Goal: Browse casually: Explore the website without a specific task or goal

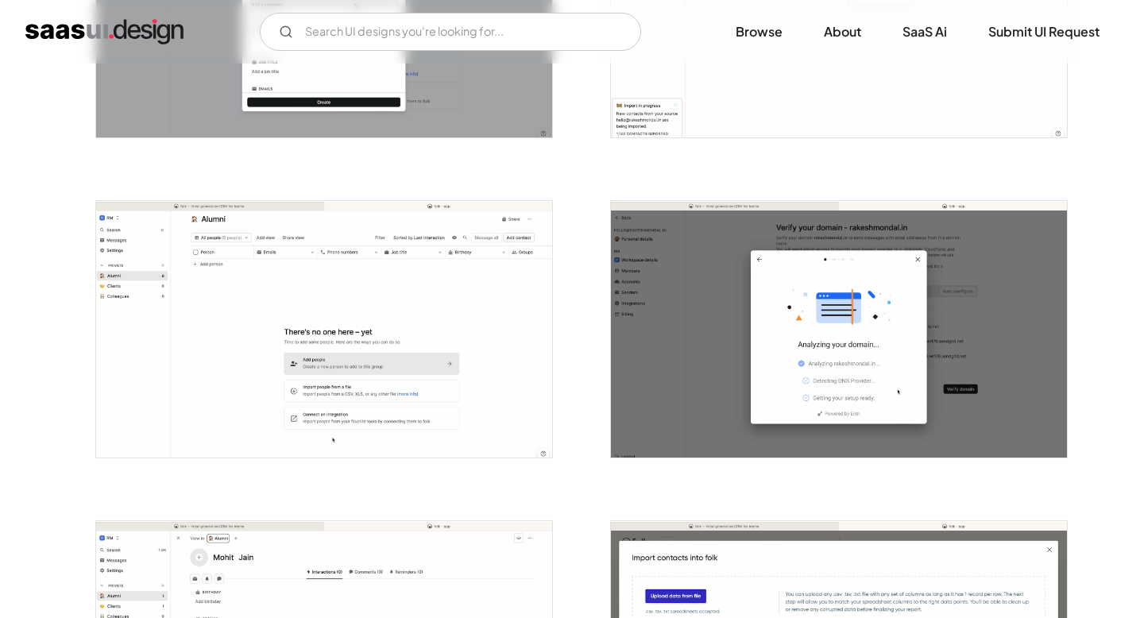
scroll to position [1481, 0]
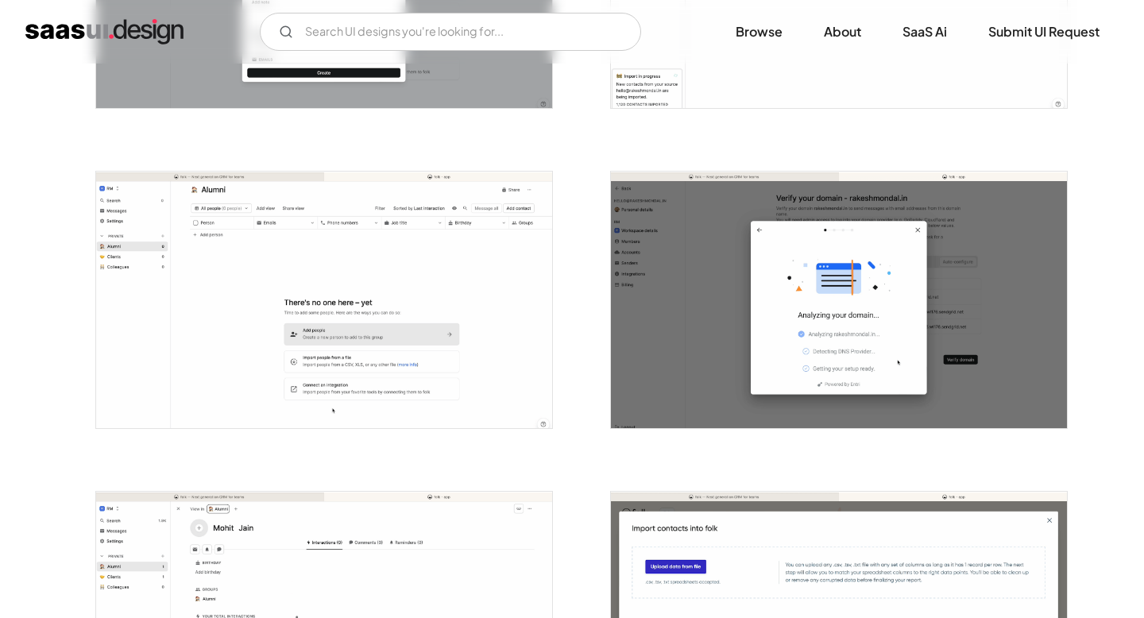
click at [474, 230] on img "open lightbox" at bounding box center [324, 300] width 456 height 257
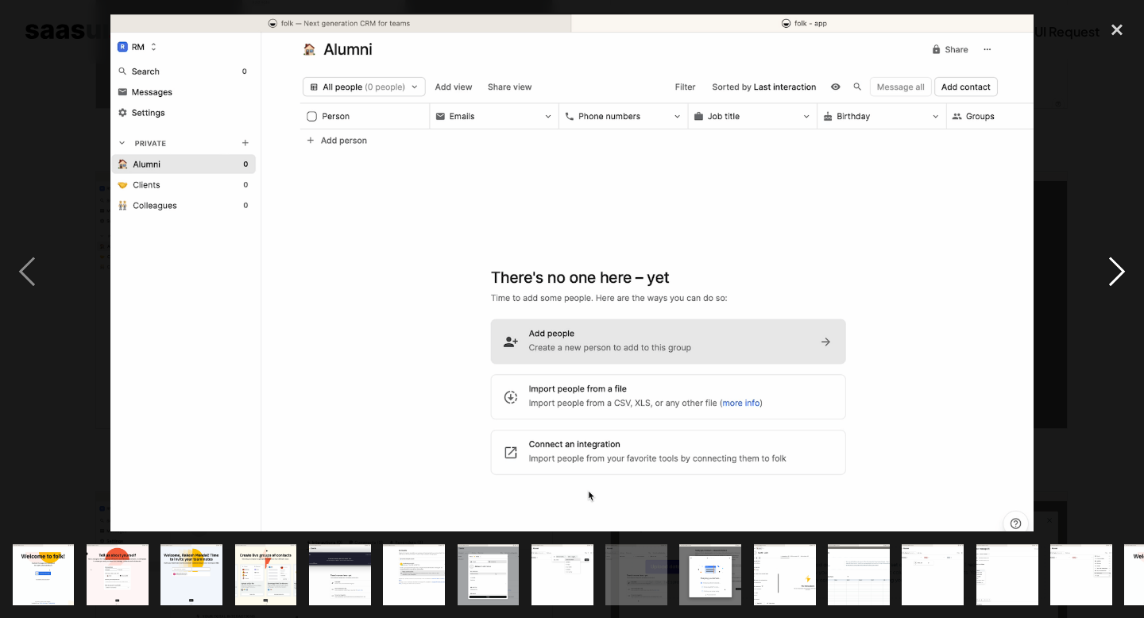
click at [1121, 260] on div "next image" at bounding box center [1117, 273] width 54 height 520
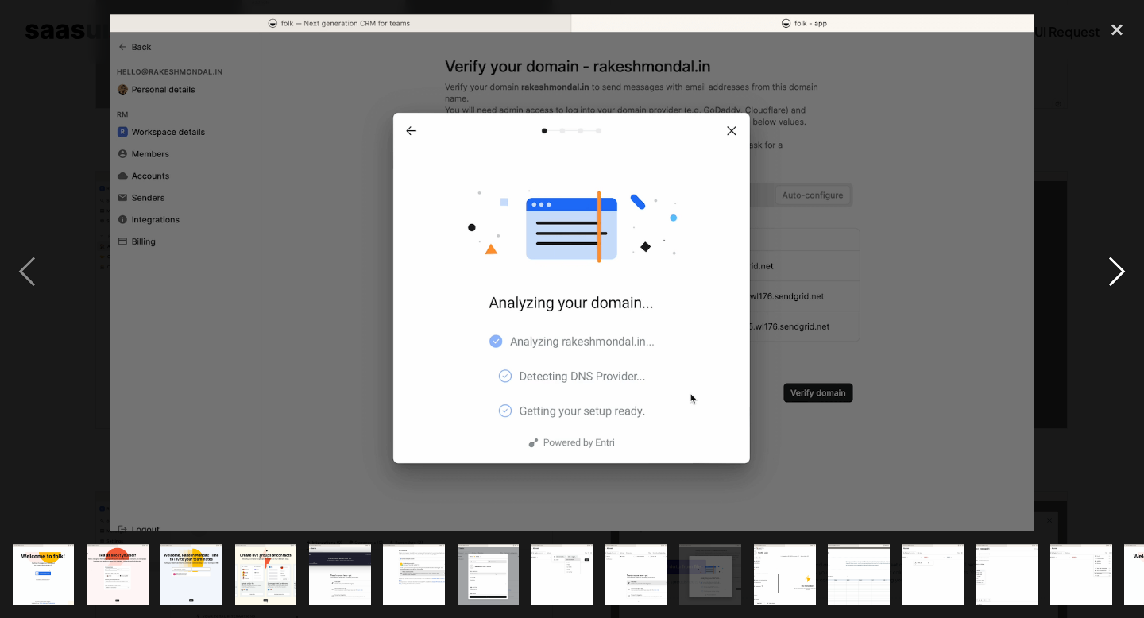
click at [1121, 261] on div "next image" at bounding box center [1117, 273] width 54 height 520
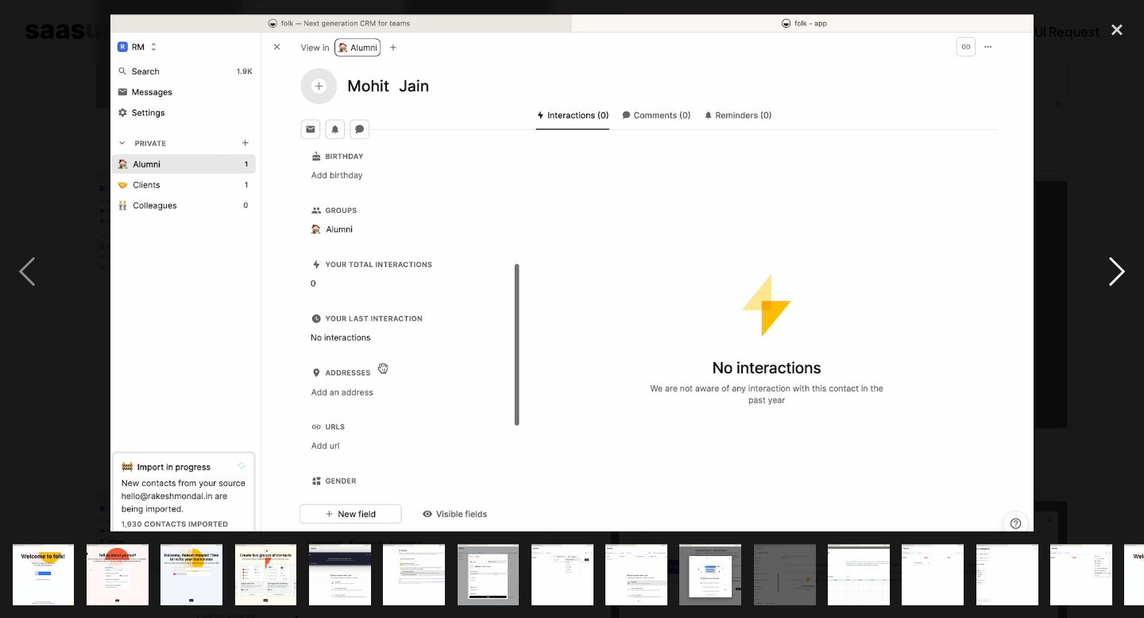
click at [1121, 261] on div "next image" at bounding box center [1117, 273] width 54 height 520
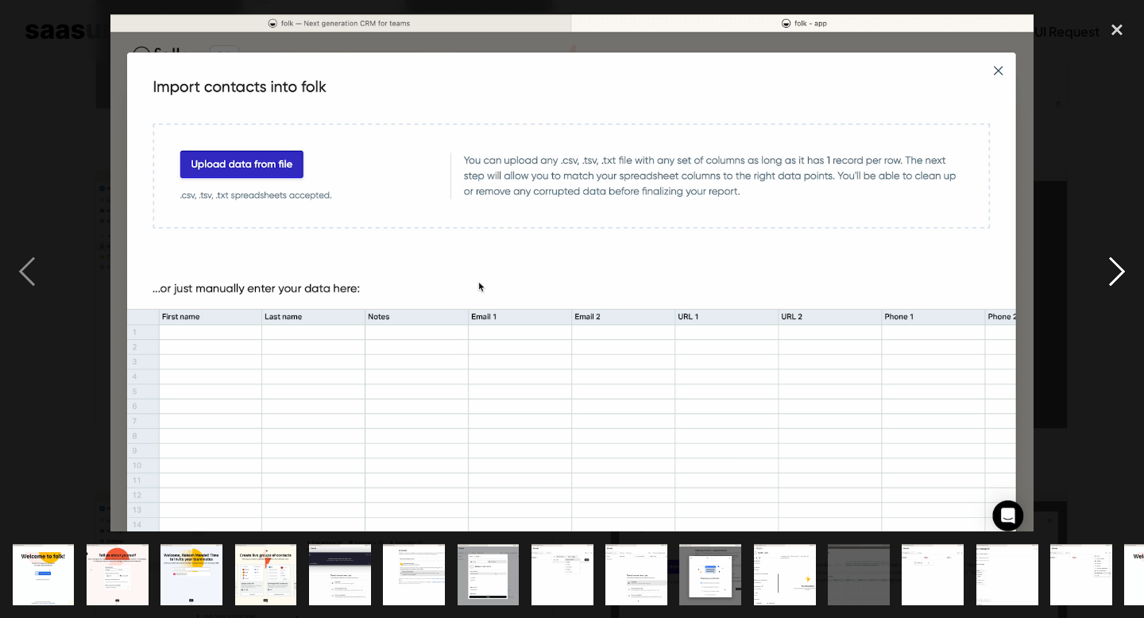
click at [1121, 260] on div "next image" at bounding box center [1117, 273] width 54 height 520
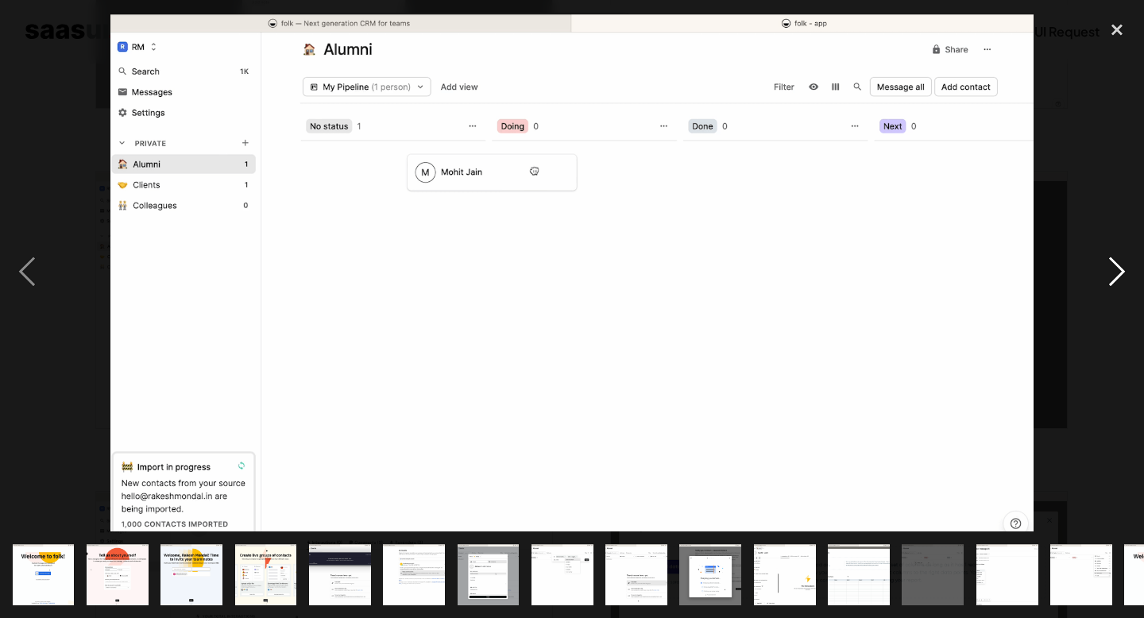
click at [1121, 260] on div "next image" at bounding box center [1117, 273] width 54 height 520
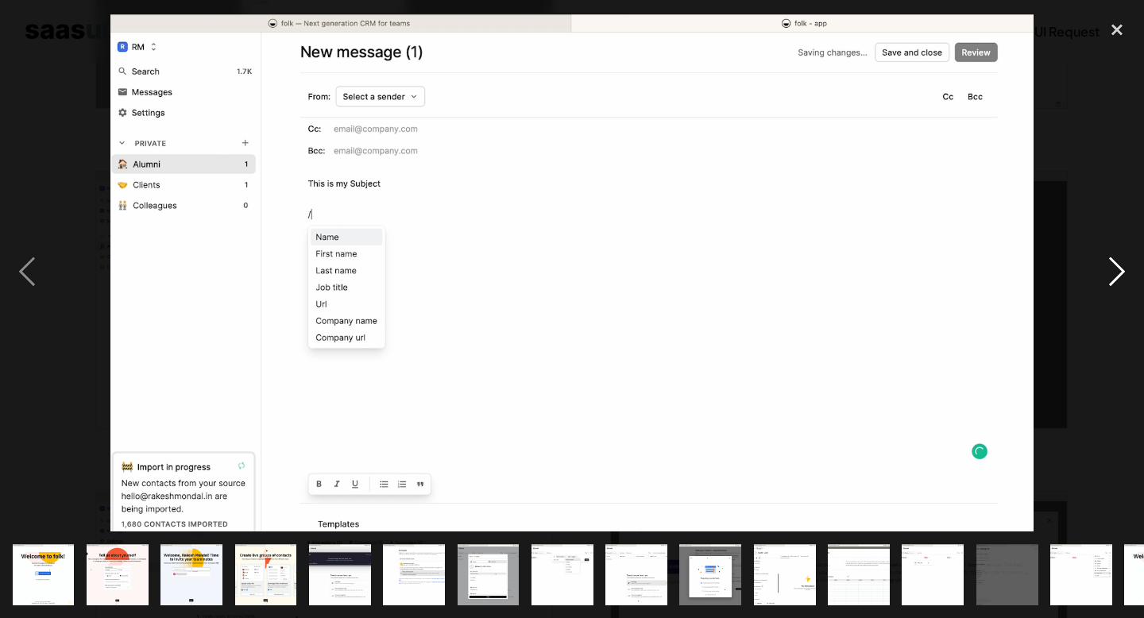
click at [1121, 260] on div "next image" at bounding box center [1117, 273] width 54 height 520
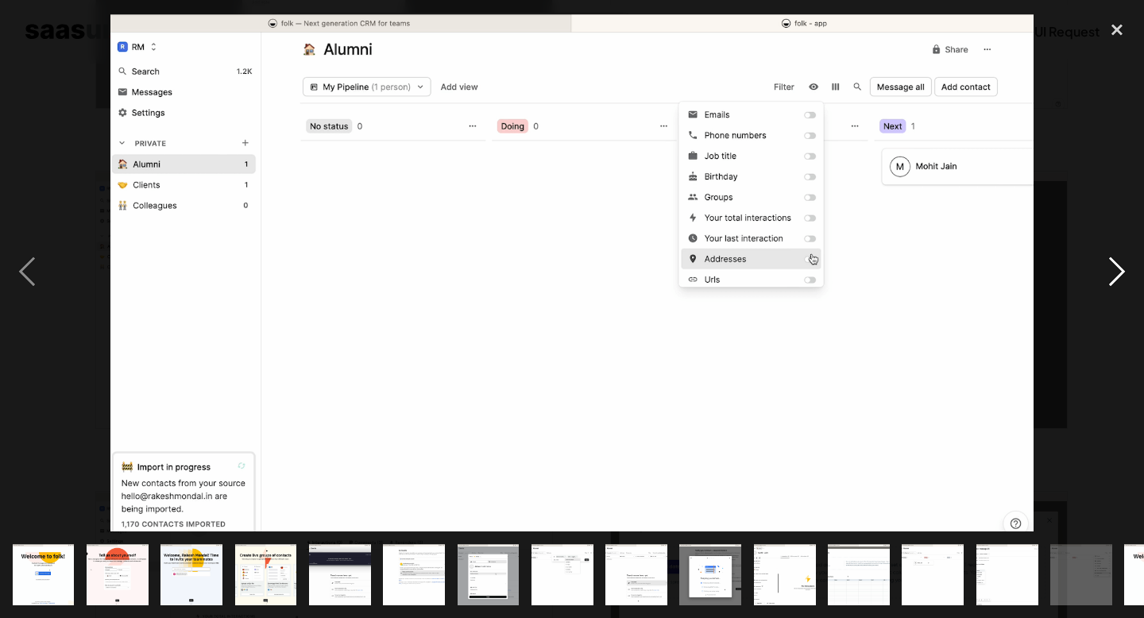
click at [1121, 259] on div "next image" at bounding box center [1117, 273] width 54 height 520
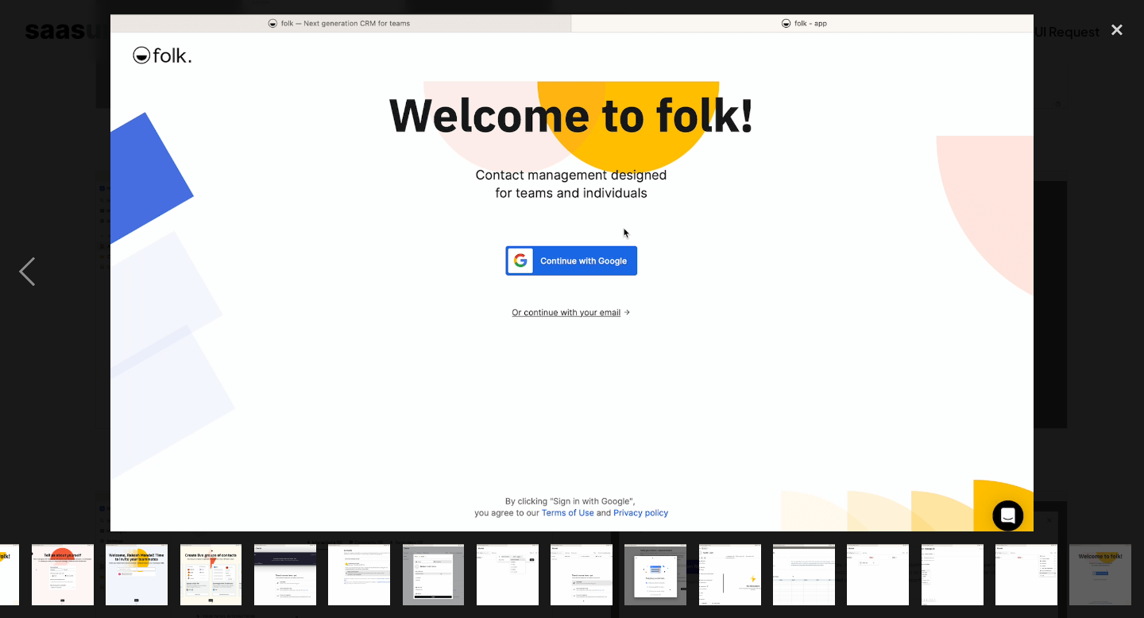
scroll to position [0, 55]
click at [1121, 259] on div "next image" at bounding box center [1117, 273] width 54 height 520
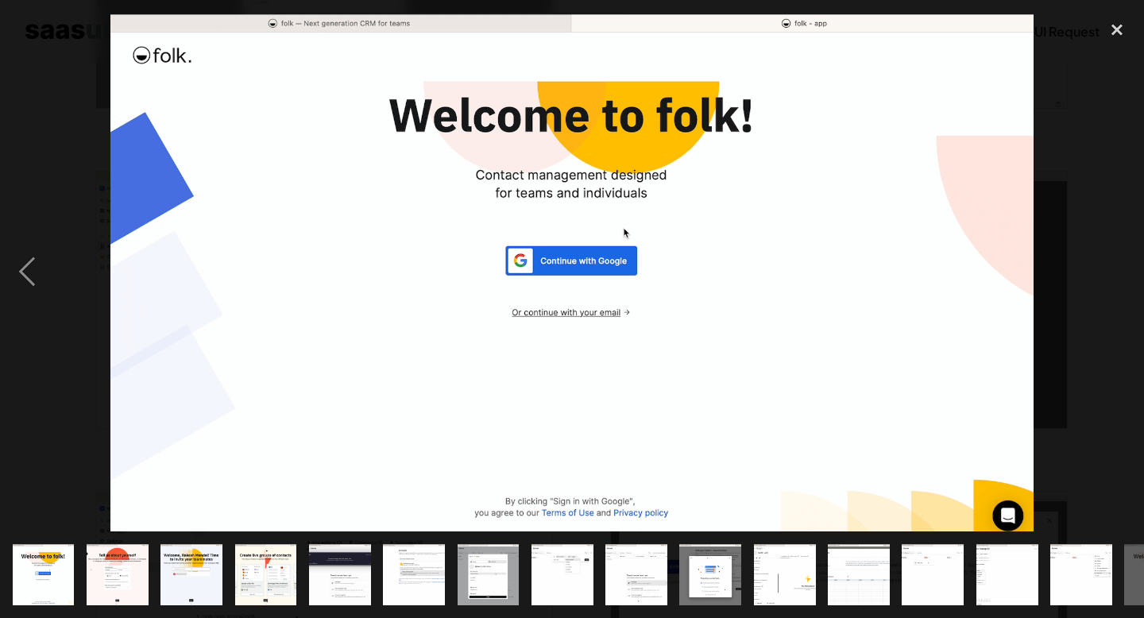
click at [423, 568] on img "show item 6 of 16" at bounding box center [414, 575] width 110 height 62
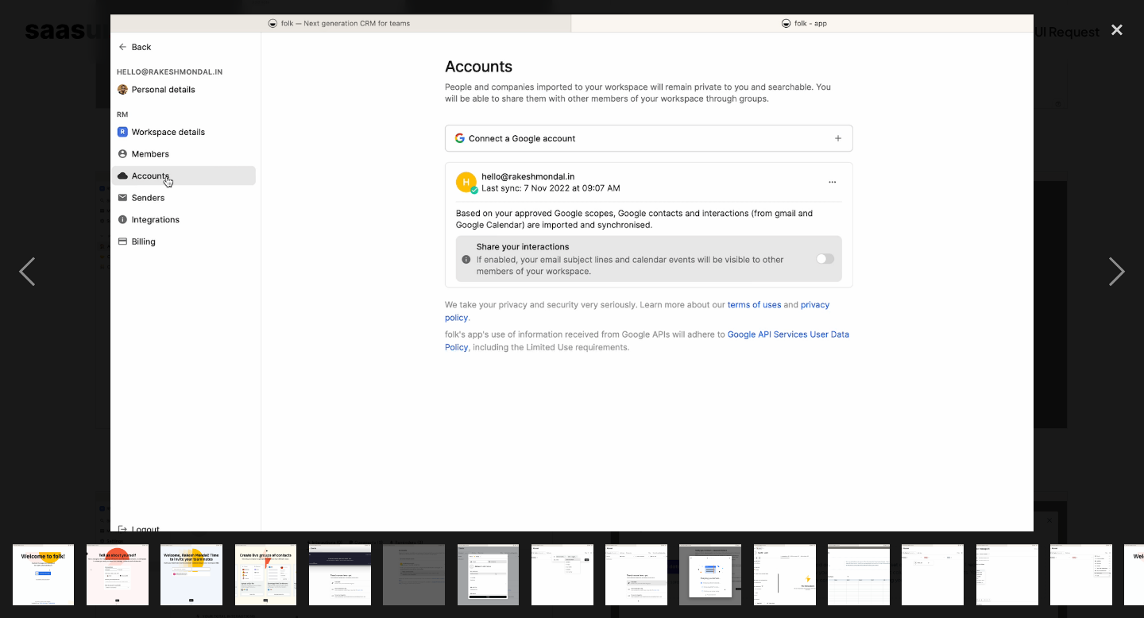
click at [351, 577] on img "show item 5 of 16" at bounding box center [340, 575] width 110 height 62
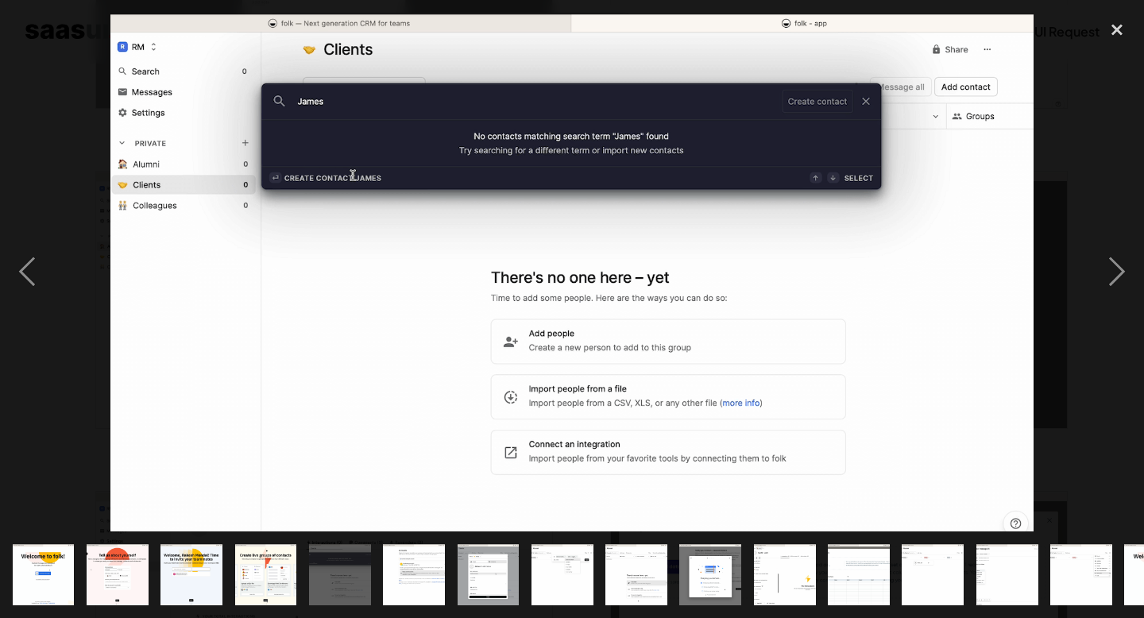
click at [413, 574] on img "show item 6 of 16" at bounding box center [414, 575] width 110 height 62
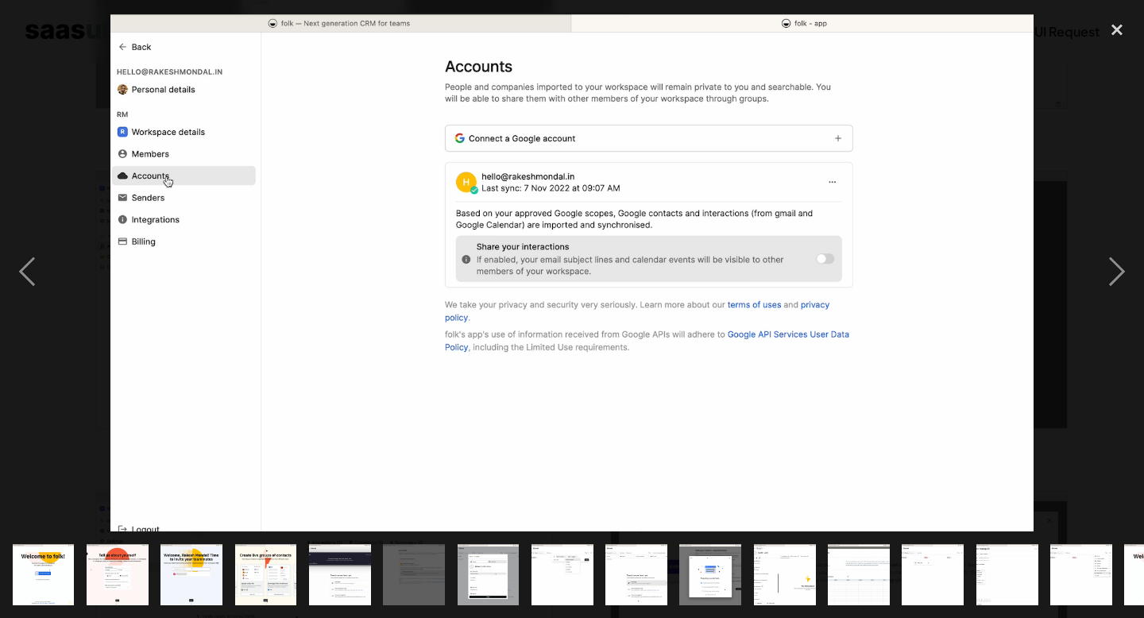
click at [350, 581] on img "show item 5 of 16" at bounding box center [340, 575] width 110 height 62
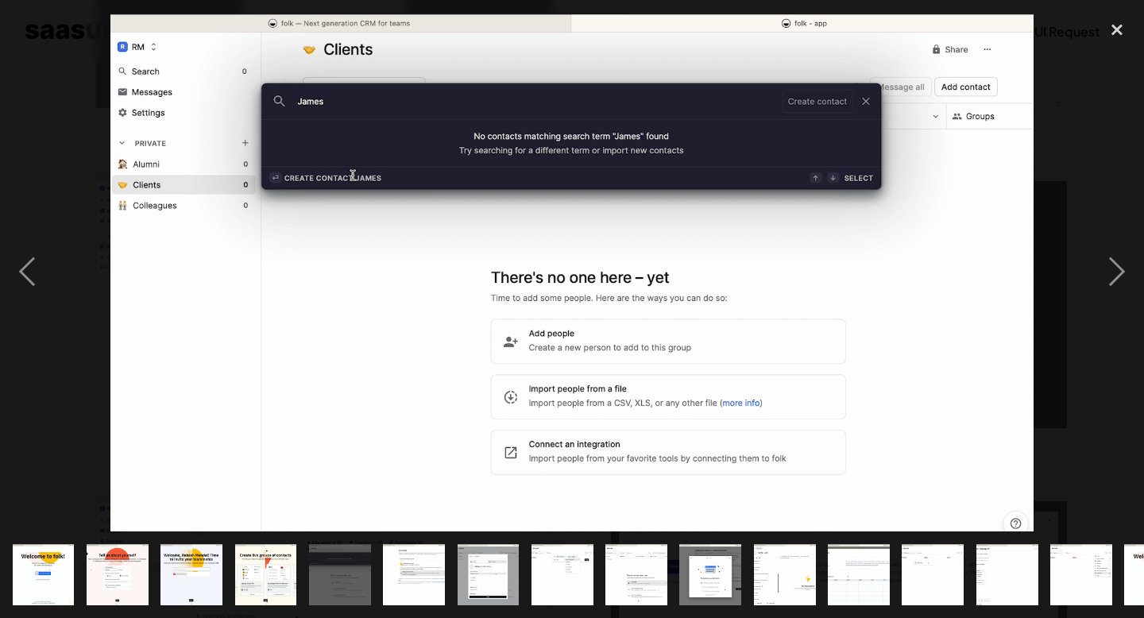
click at [257, 578] on img "show item 4 of 16" at bounding box center [266, 575] width 110 height 62
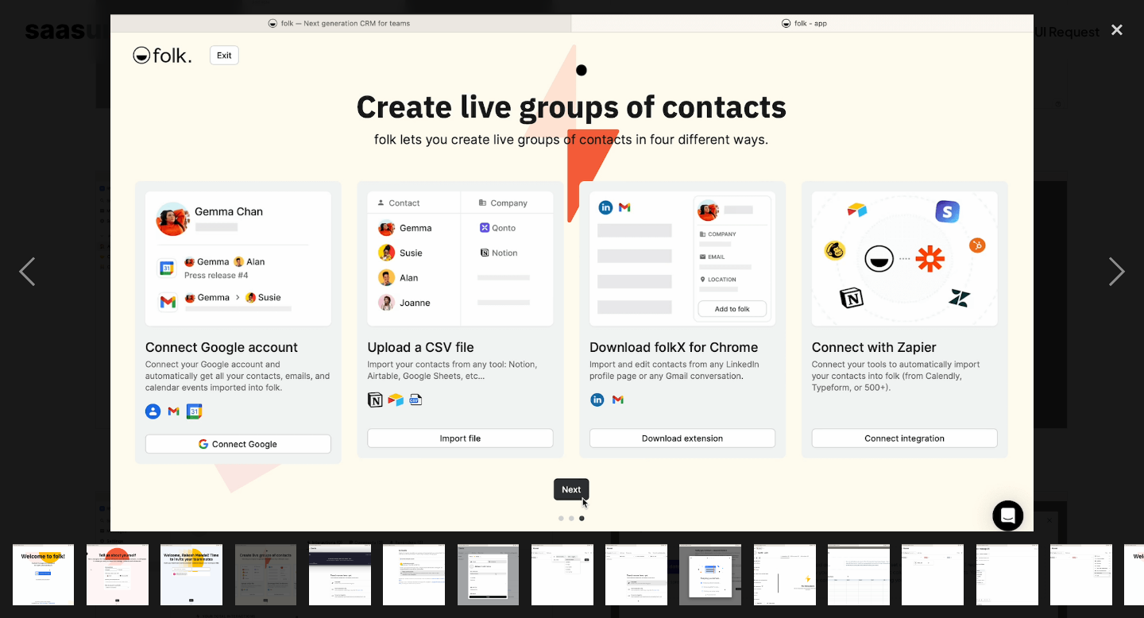
click at [332, 575] on img "show item 5 of 16" at bounding box center [340, 575] width 110 height 62
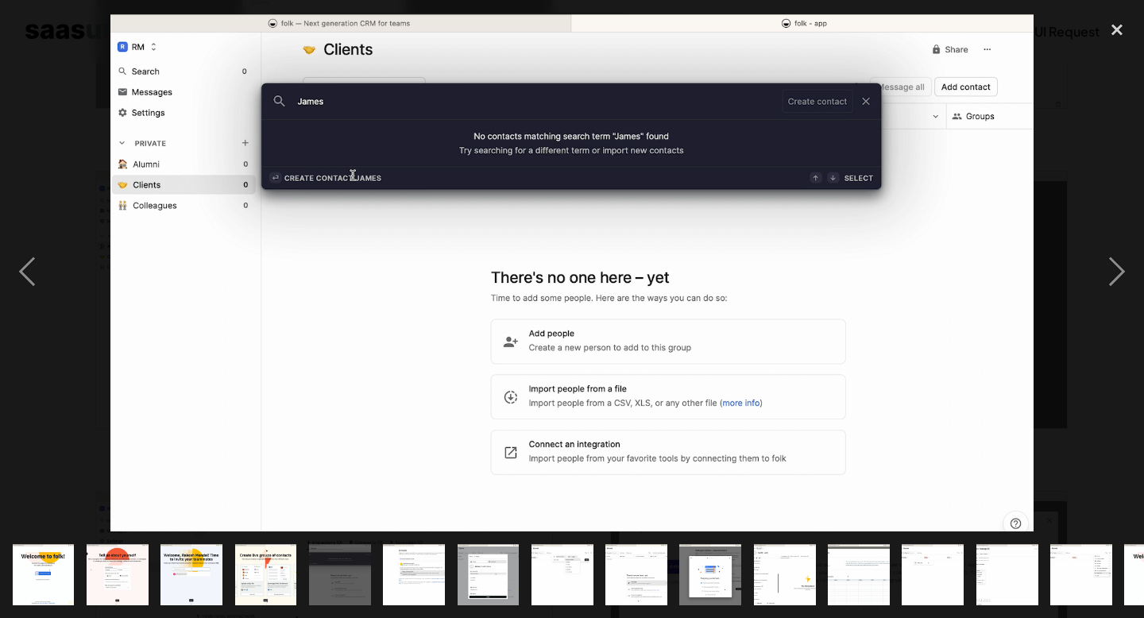
click at [498, 574] on img "show item 7 of 16" at bounding box center [488, 575] width 110 height 62
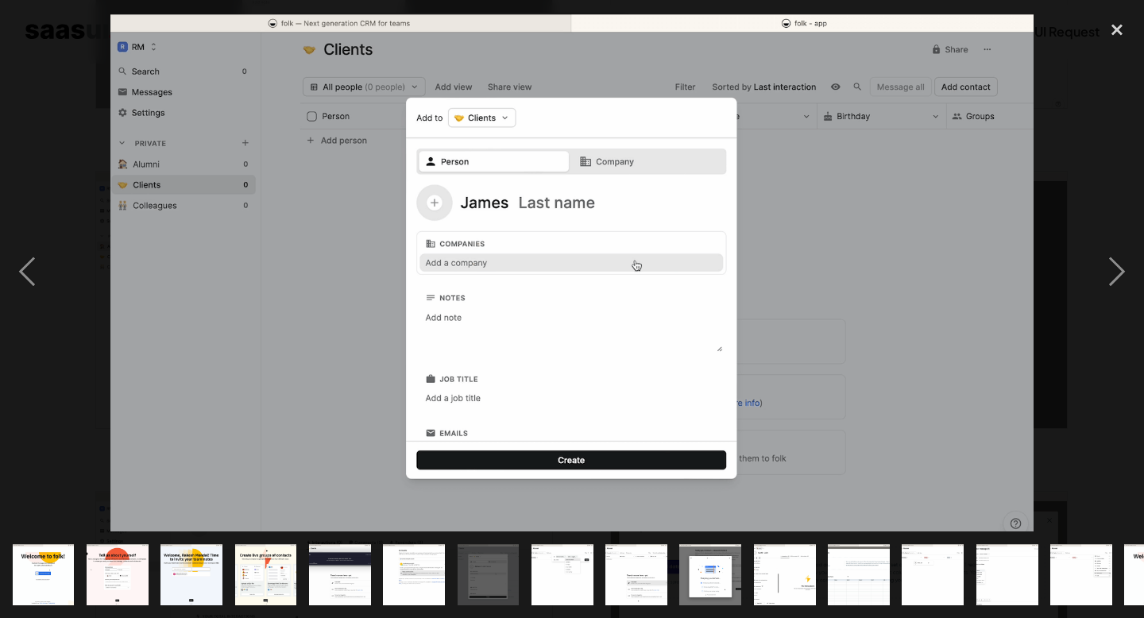
click at [559, 577] on img "show item 8 of 16" at bounding box center [563, 575] width 110 height 62
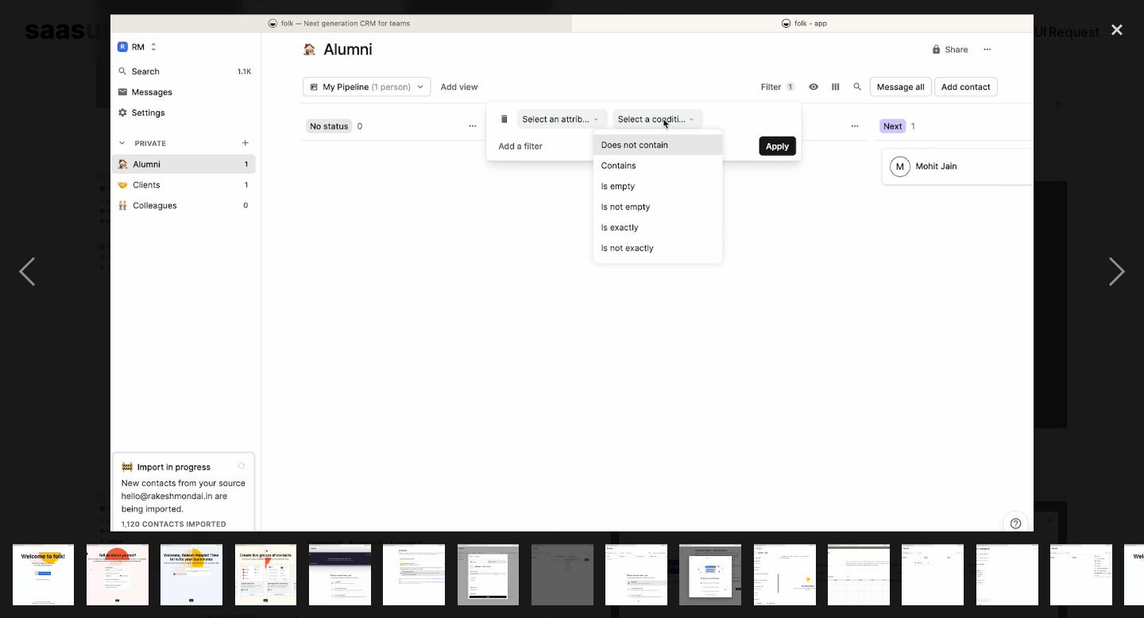
click at [501, 569] on img "show item 7 of 16" at bounding box center [488, 575] width 110 height 62
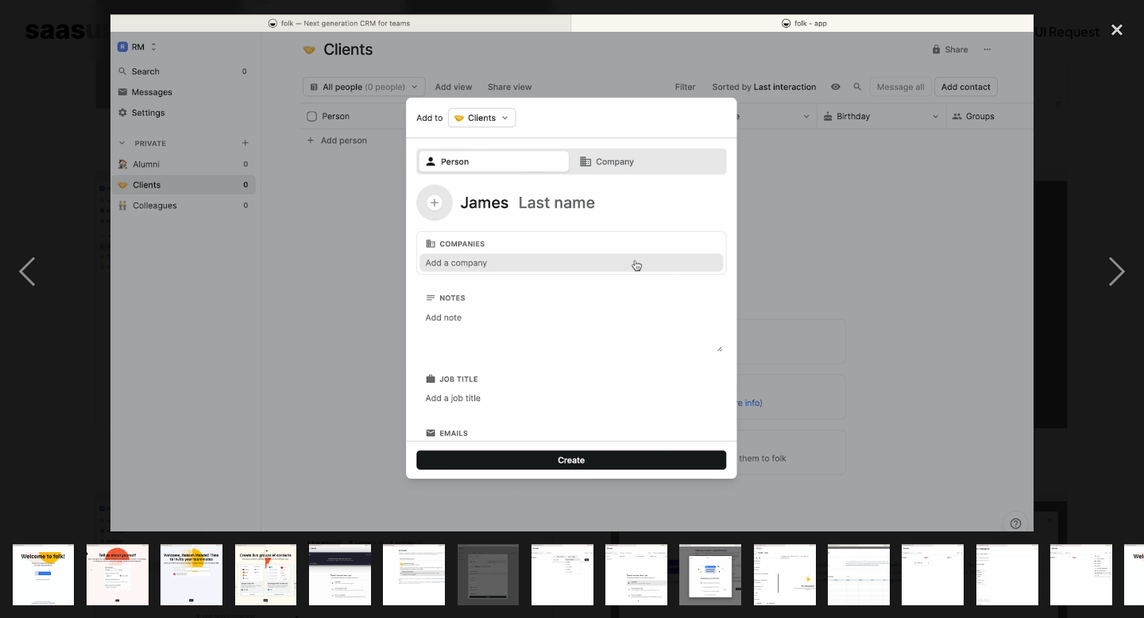
click at [544, 569] on img "show item 8 of 16" at bounding box center [563, 575] width 110 height 62
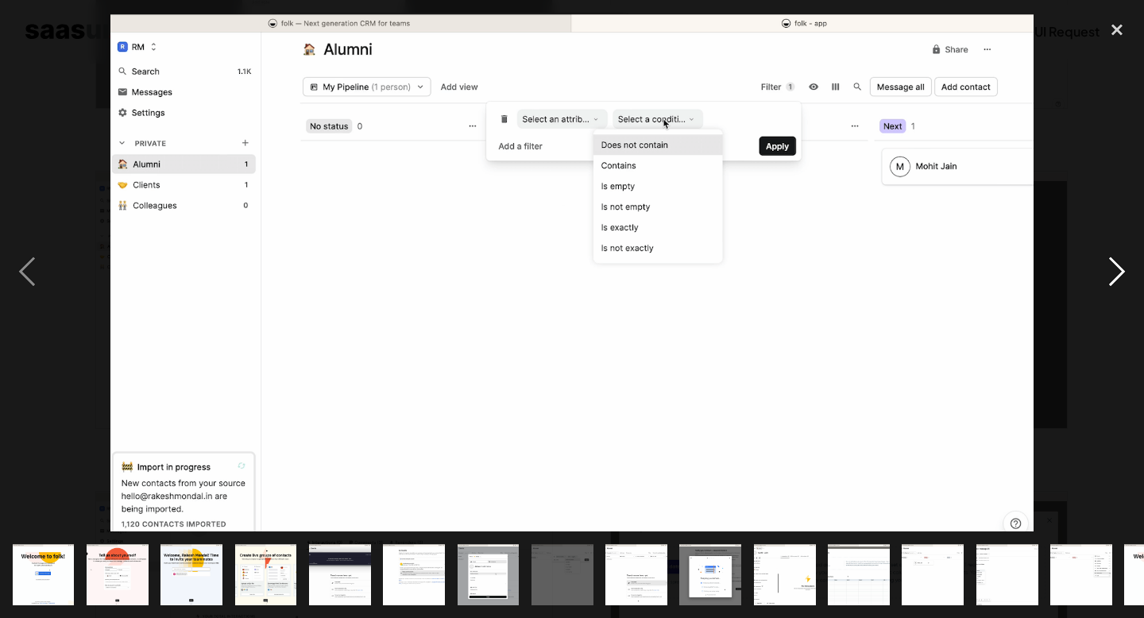
click at [1113, 265] on div "next image" at bounding box center [1117, 273] width 54 height 520
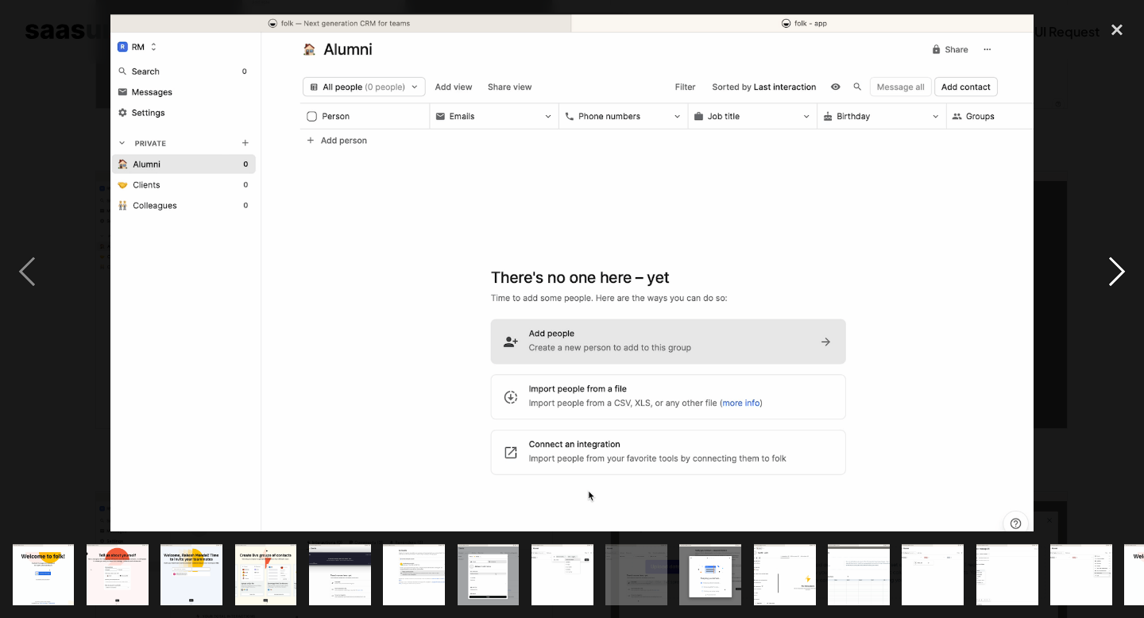
click at [1113, 265] on div "next image" at bounding box center [1117, 273] width 54 height 520
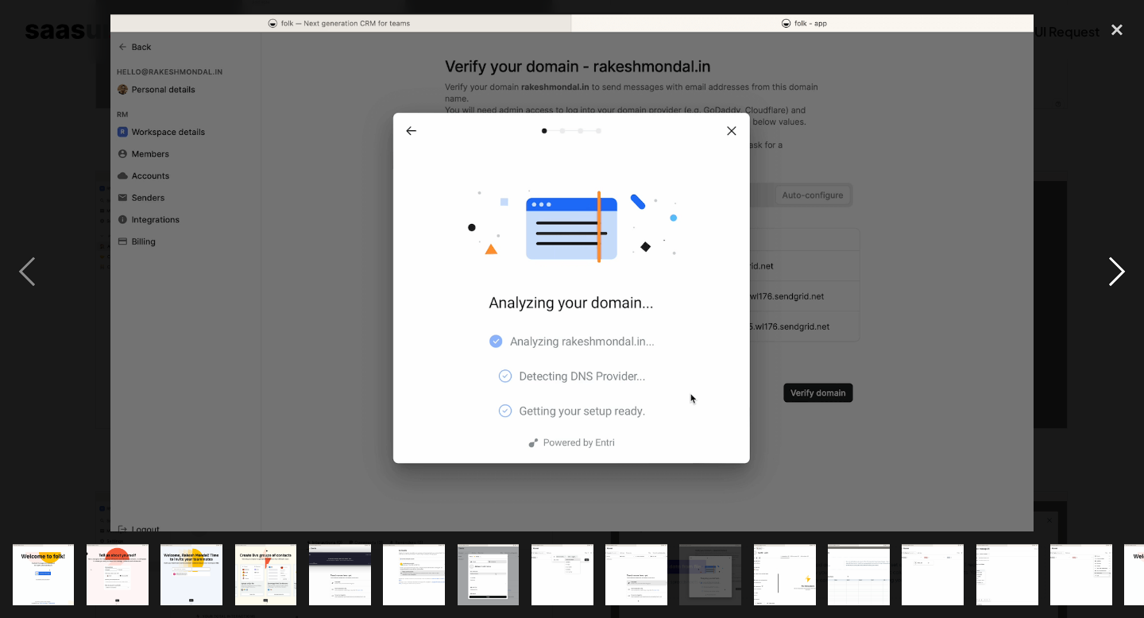
click at [1113, 265] on div "next image" at bounding box center [1117, 273] width 54 height 520
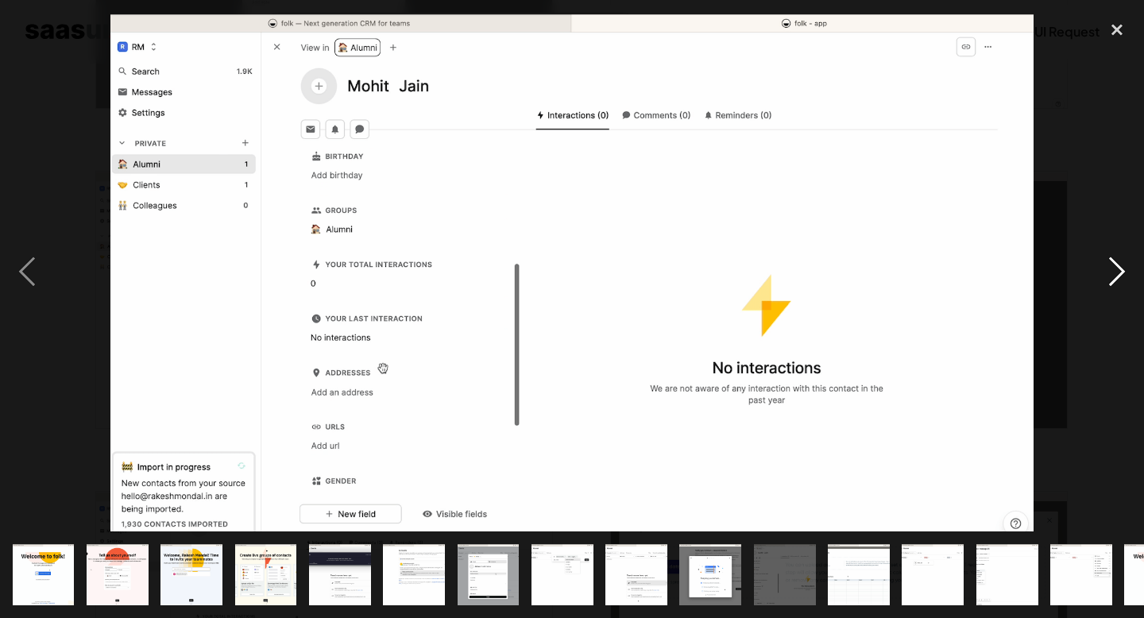
click at [1113, 265] on div "next image" at bounding box center [1117, 273] width 54 height 520
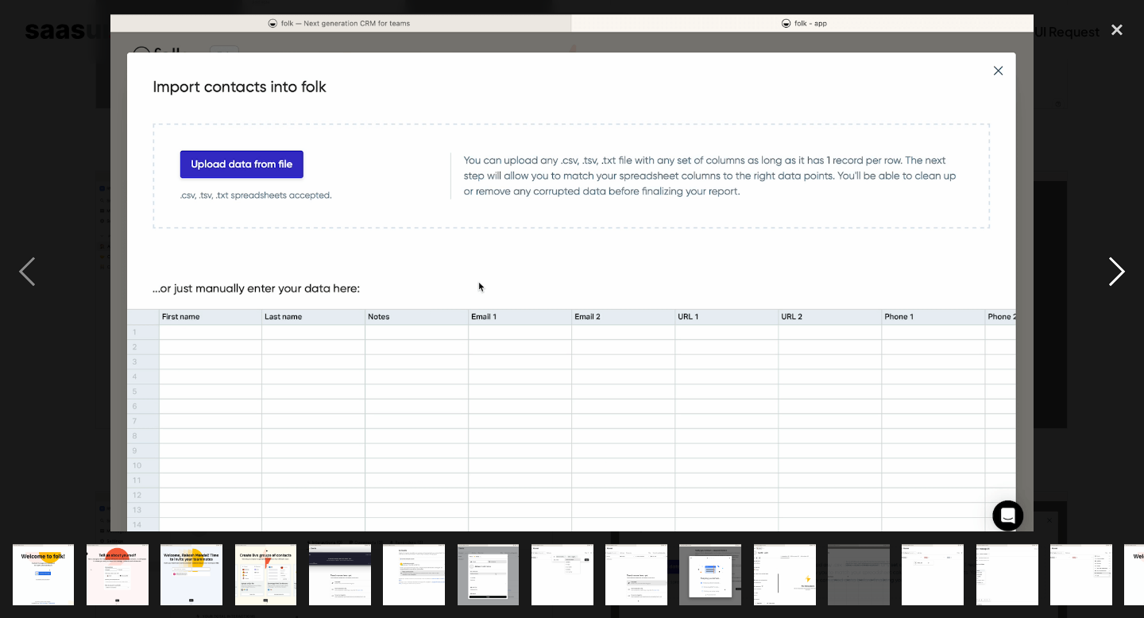
click at [1113, 265] on div "next image" at bounding box center [1117, 273] width 54 height 520
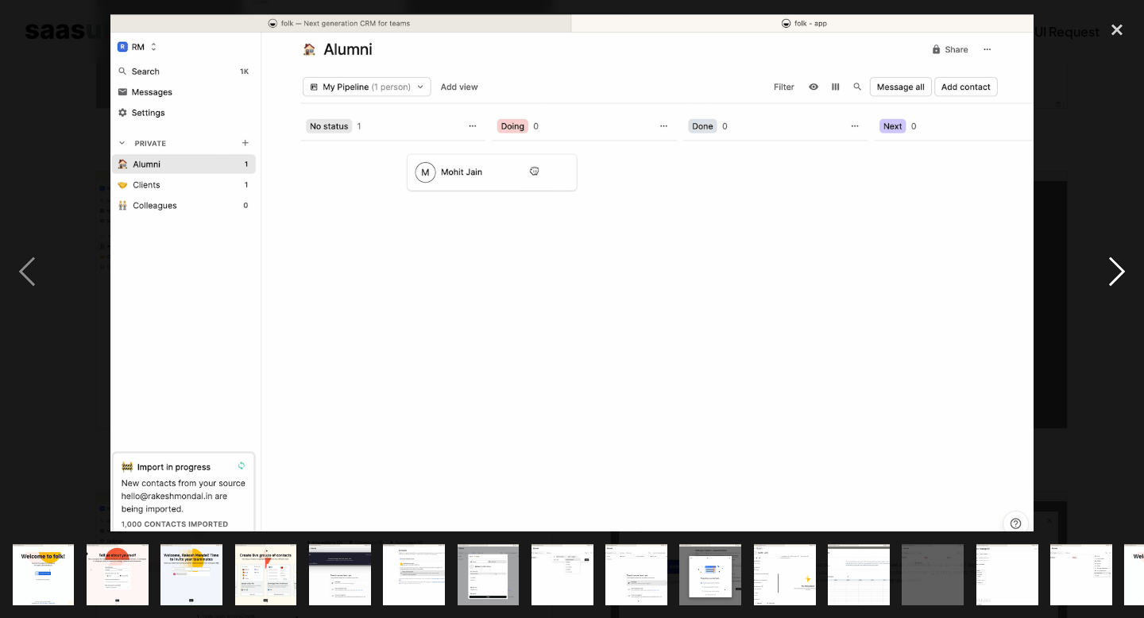
click at [1113, 265] on div "next image" at bounding box center [1117, 273] width 54 height 520
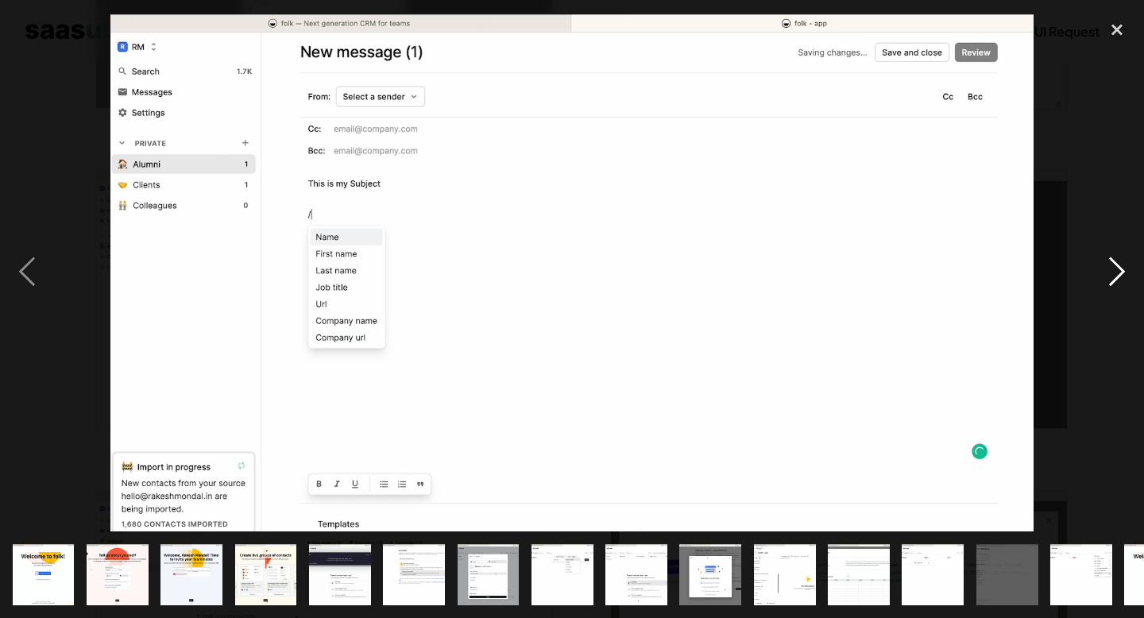
click at [1113, 265] on div "next image" at bounding box center [1117, 273] width 54 height 520
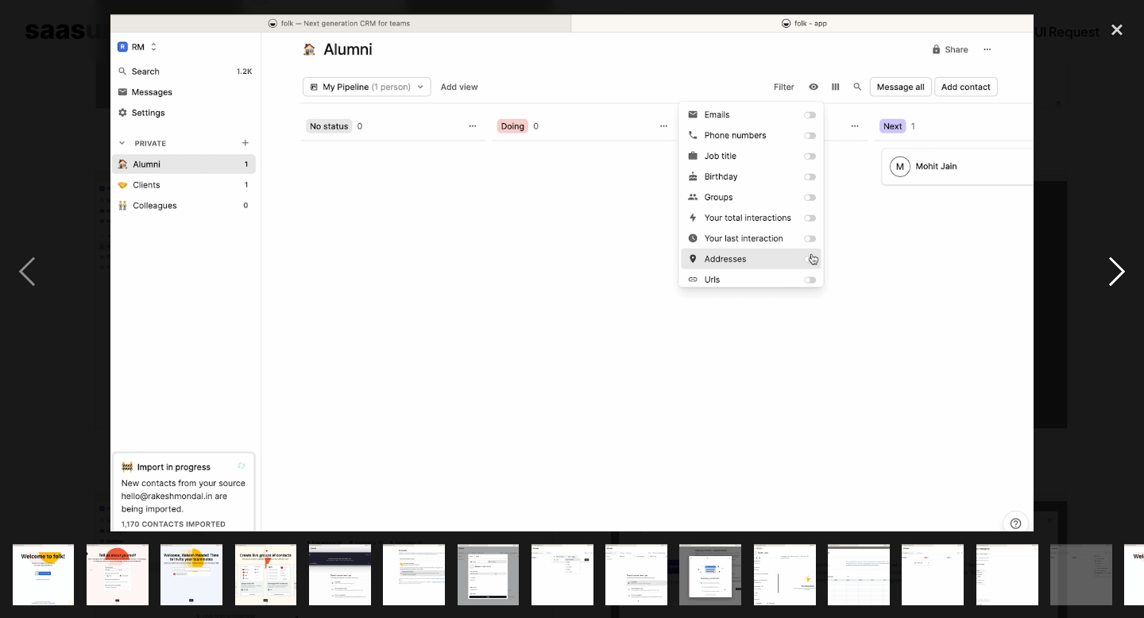
click at [1113, 265] on div "next image" at bounding box center [1117, 273] width 54 height 520
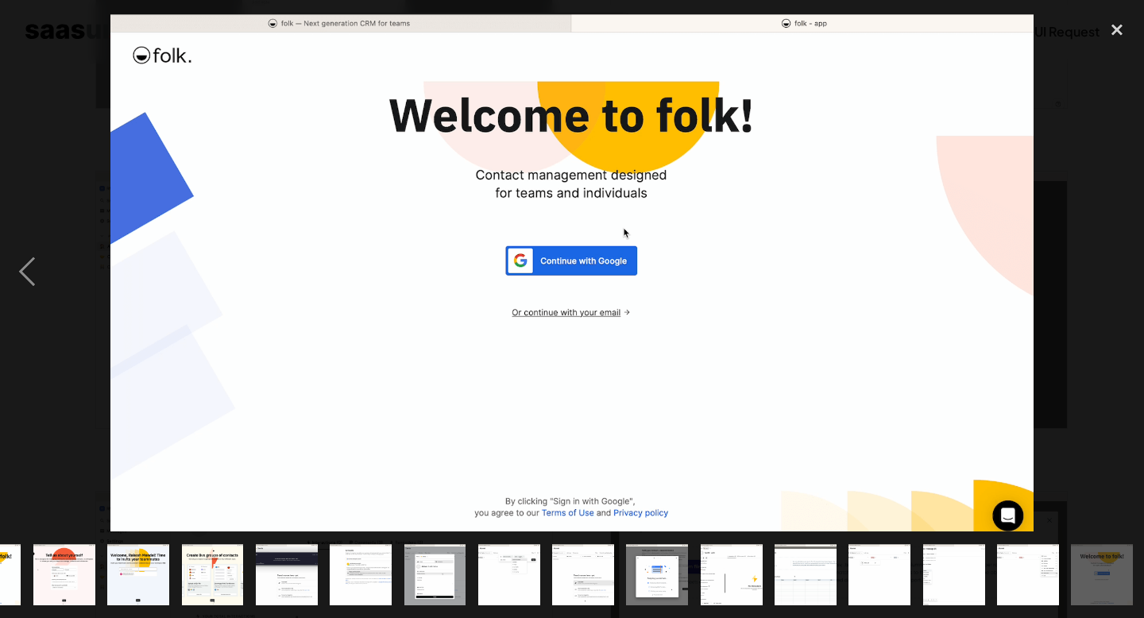
scroll to position [0, 55]
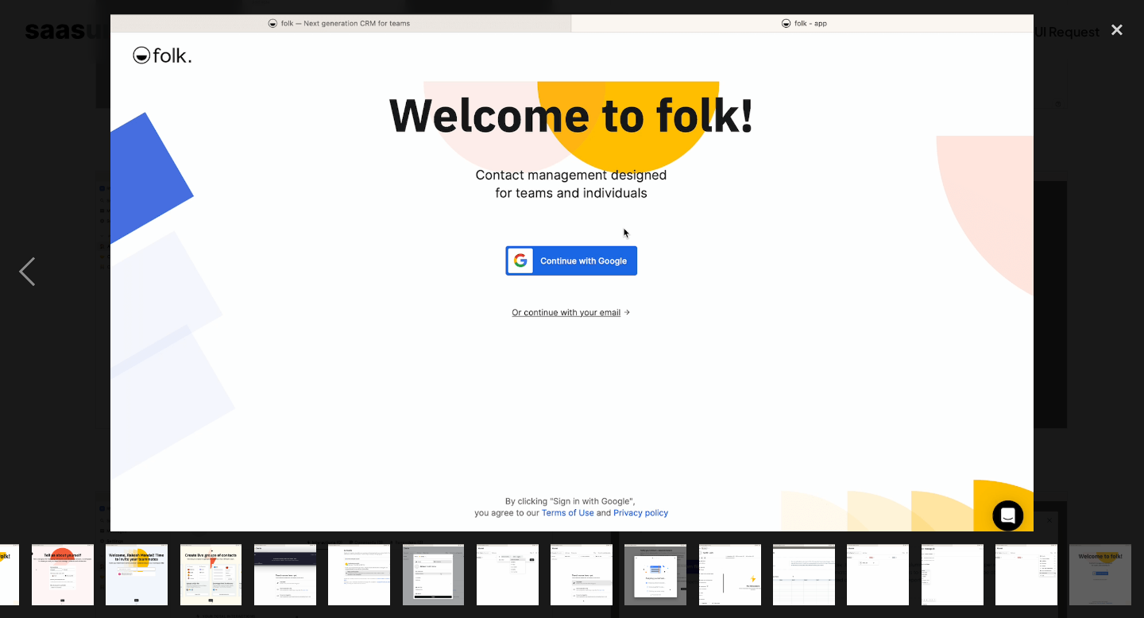
click at [1113, 265] on div "next image" at bounding box center [1117, 273] width 54 height 520
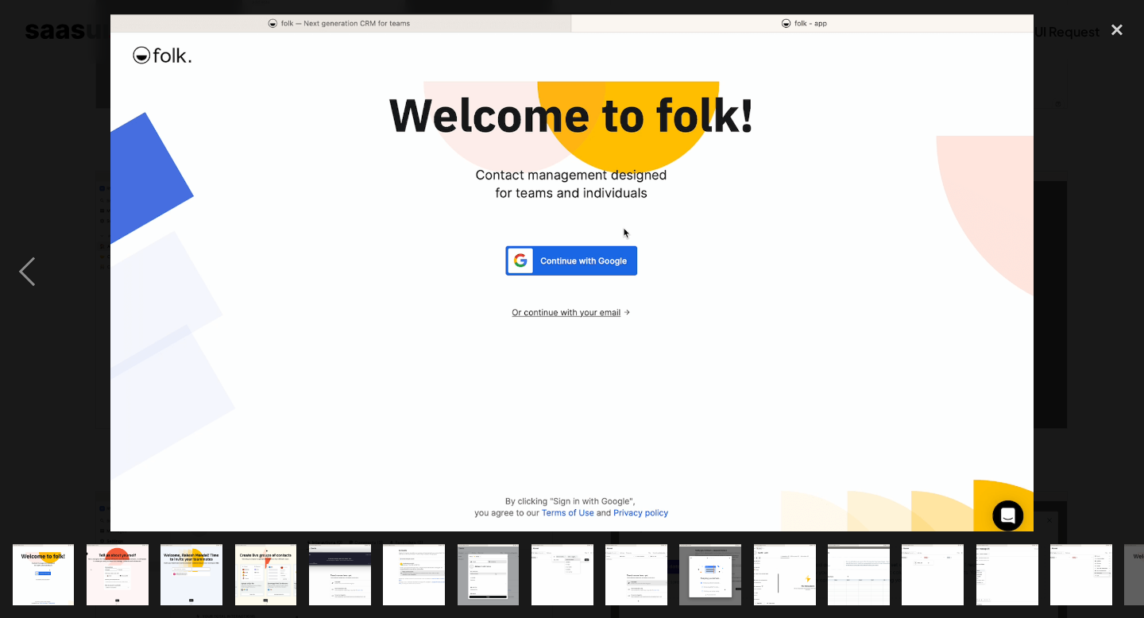
click at [386, 590] on img "show item 6 of 16" at bounding box center [414, 575] width 110 height 62
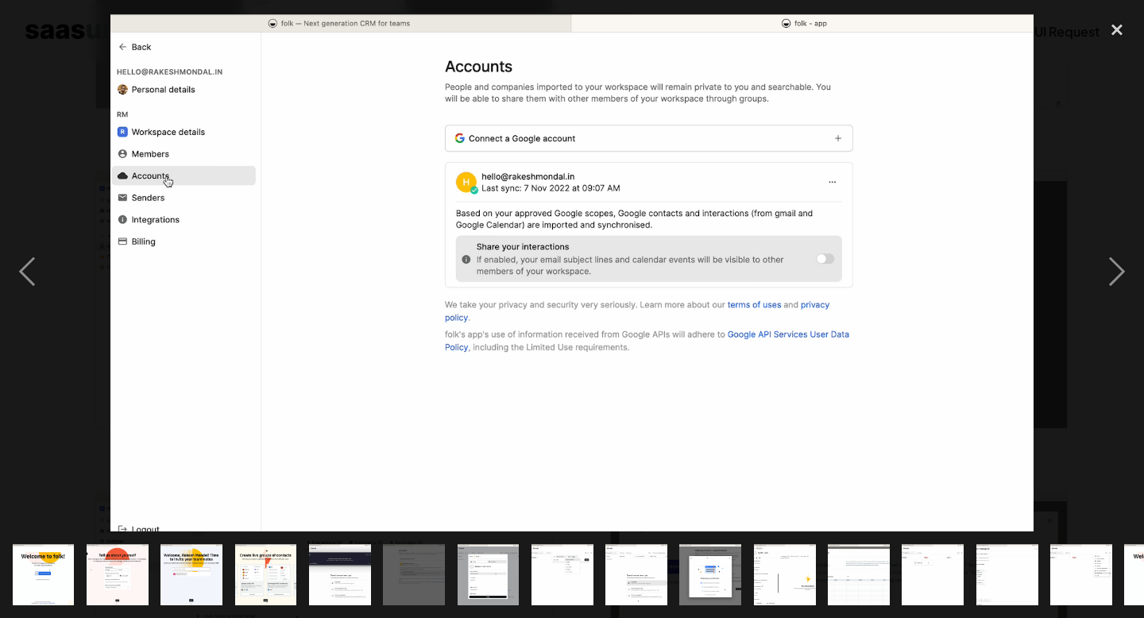
click at [442, 583] on img "show item 6 of 16" at bounding box center [414, 575] width 110 height 62
click at [416, 594] on img "show item 6 of 16" at bounding box center [414, 575] width 110 height 62
click at [320, 591] on img "show item 5 of 16" at bounding box center [340, 575] width 110 height 62
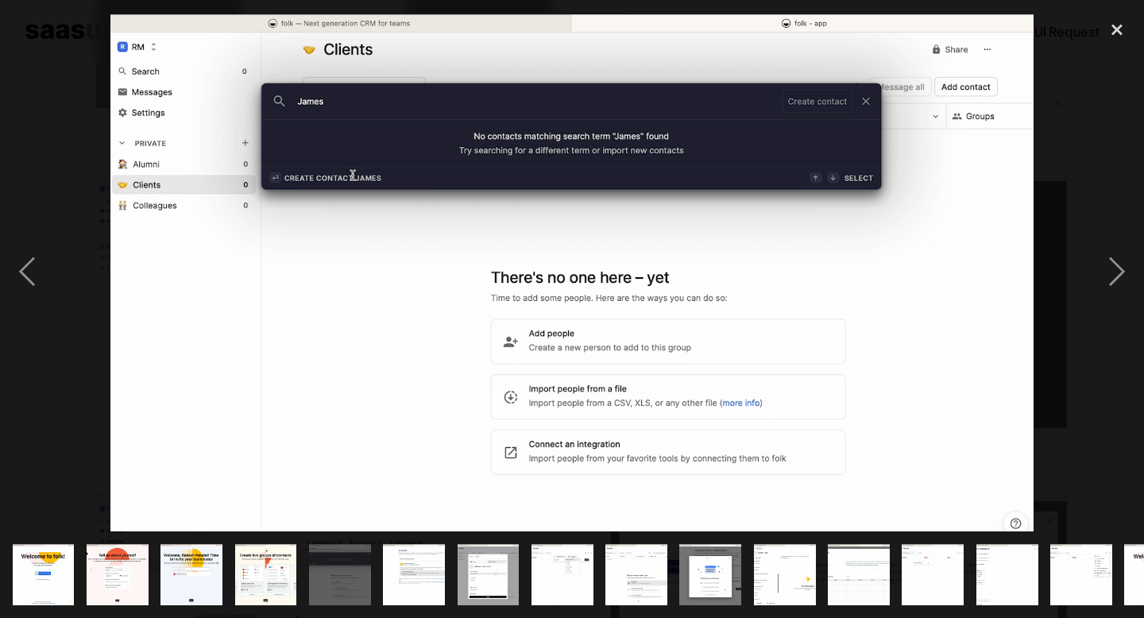
click at [421, 583] on img "show item 6 of 16" at bounding box center [414, 575] width 110 height 62
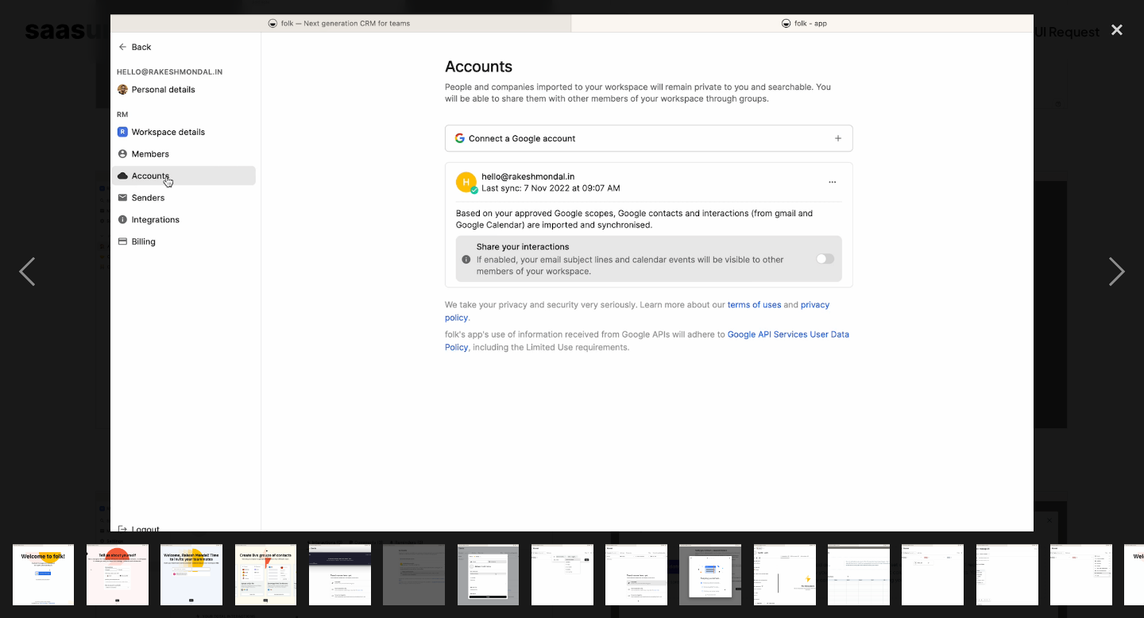
click at [487, 584] on img "show item 7 of 16" at bounding box center [488, 575] width 110 height 62
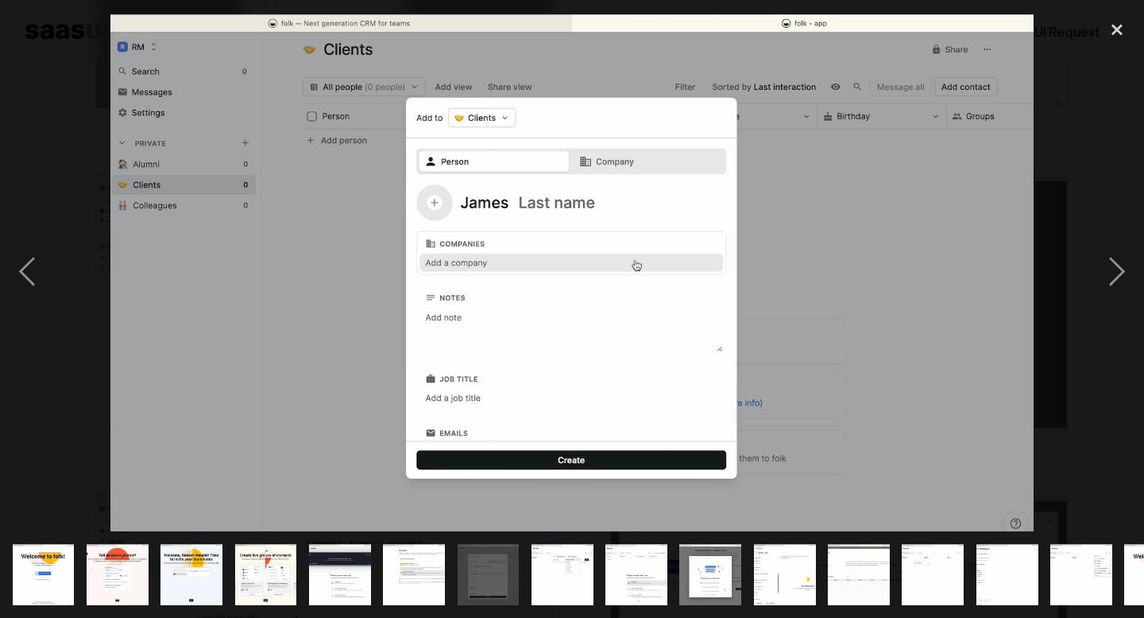
click at [541, 586] on img "show item 8 of 16" at bounding box center [563, 575] width 110 height 62
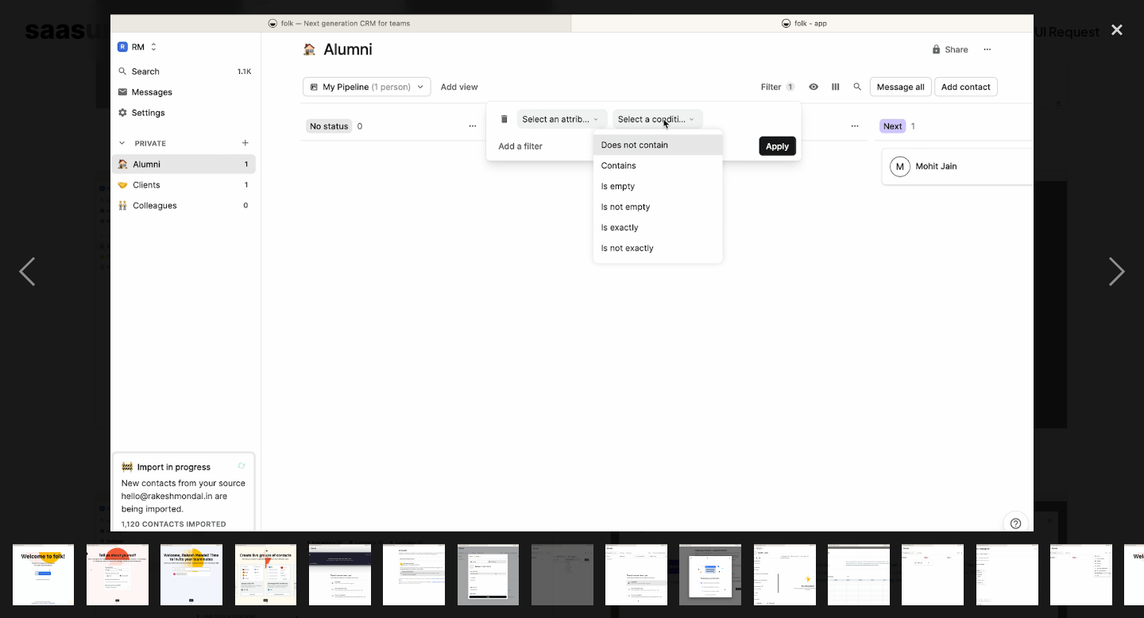
click at [617, 588] on img "show item 9 of 16" at bounding box center [637, 575] width 110 height 62
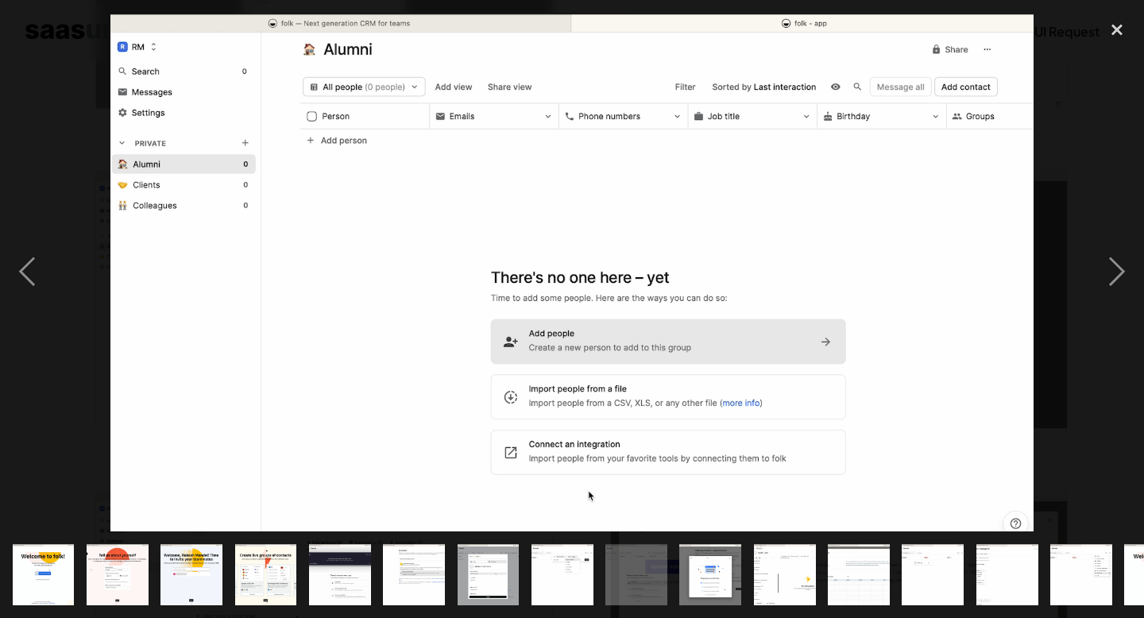
click at [695, 587] on img "show item 10 of 16" at bounding box center [711, 575] width 110 height 62
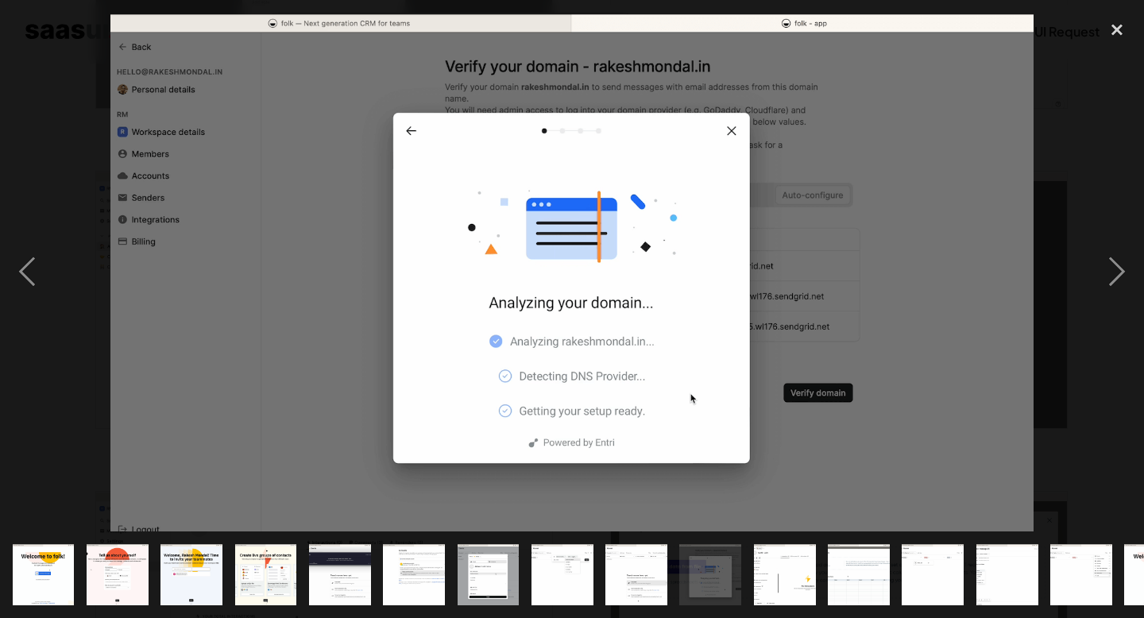
click at [497, 583] on img "show item 7 of 16" at bounding box center [488, 575] width 110 height 62
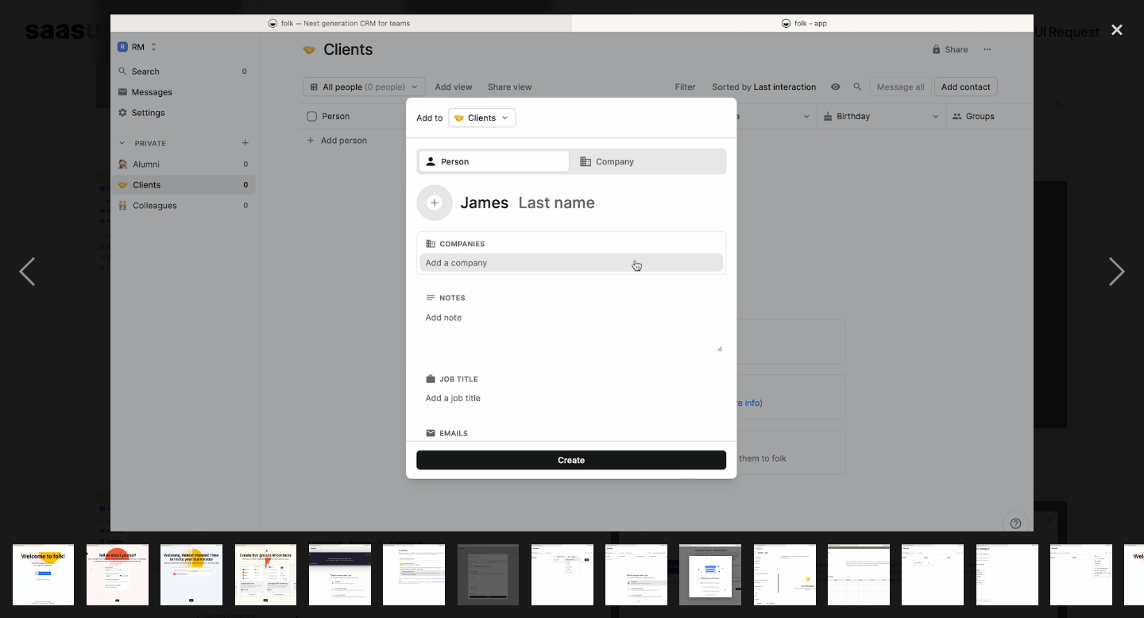
click at [584, 583] on img "show item 8 of 16" at bounding box center [563, 575] width 110 height 62
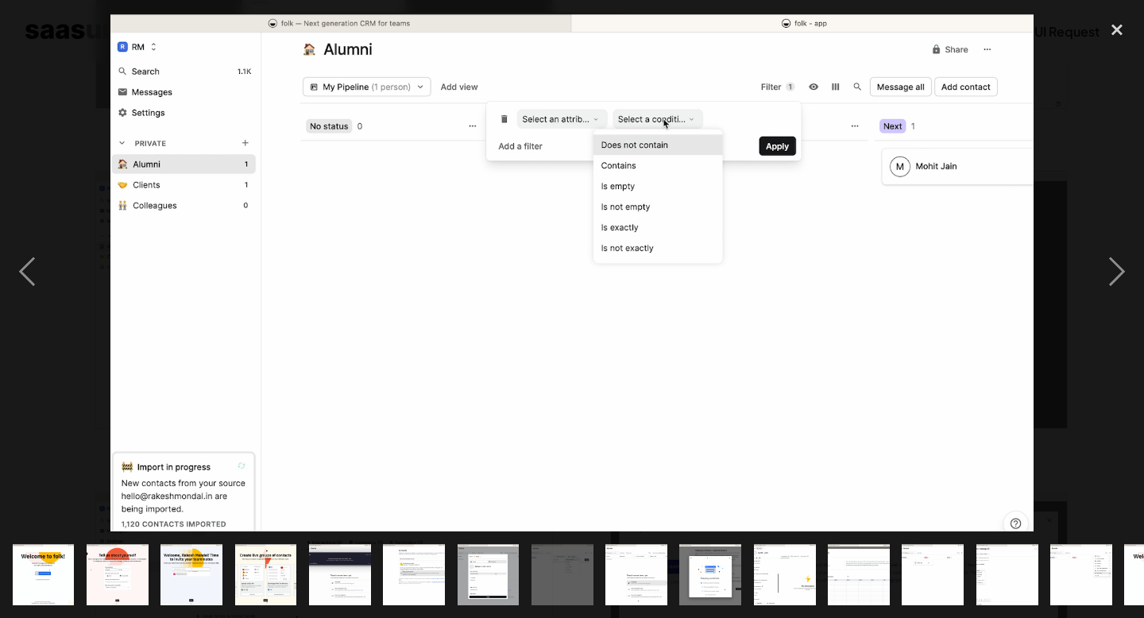
click at [494, 589] on img "show item 7 of 16" at bounding box center [488, 575] width 110 height 62
